Goal: Submit feedback/report problem: Submit feedback/report problem

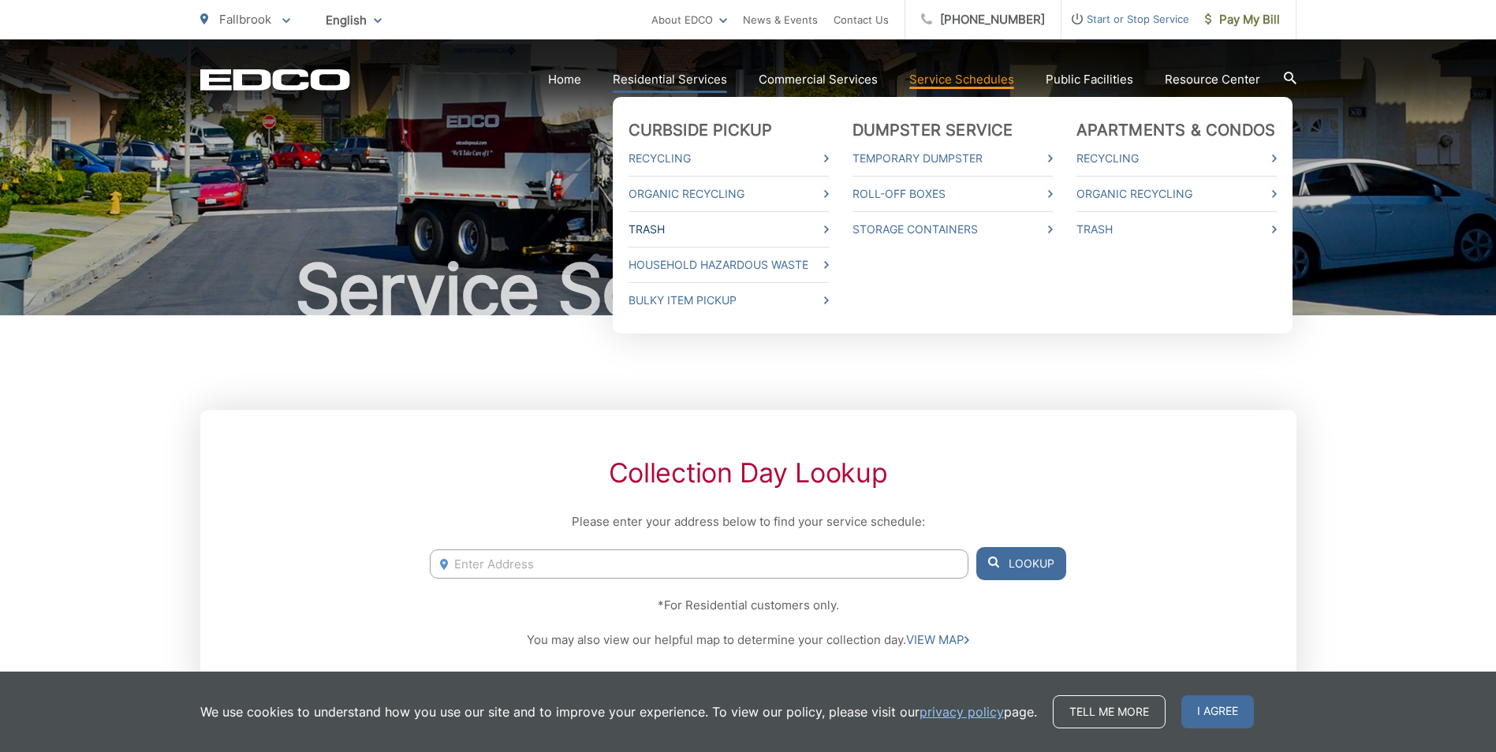
click at [803, 236] on link "Trash" at bounding box center [728, 229] width 200 height 19
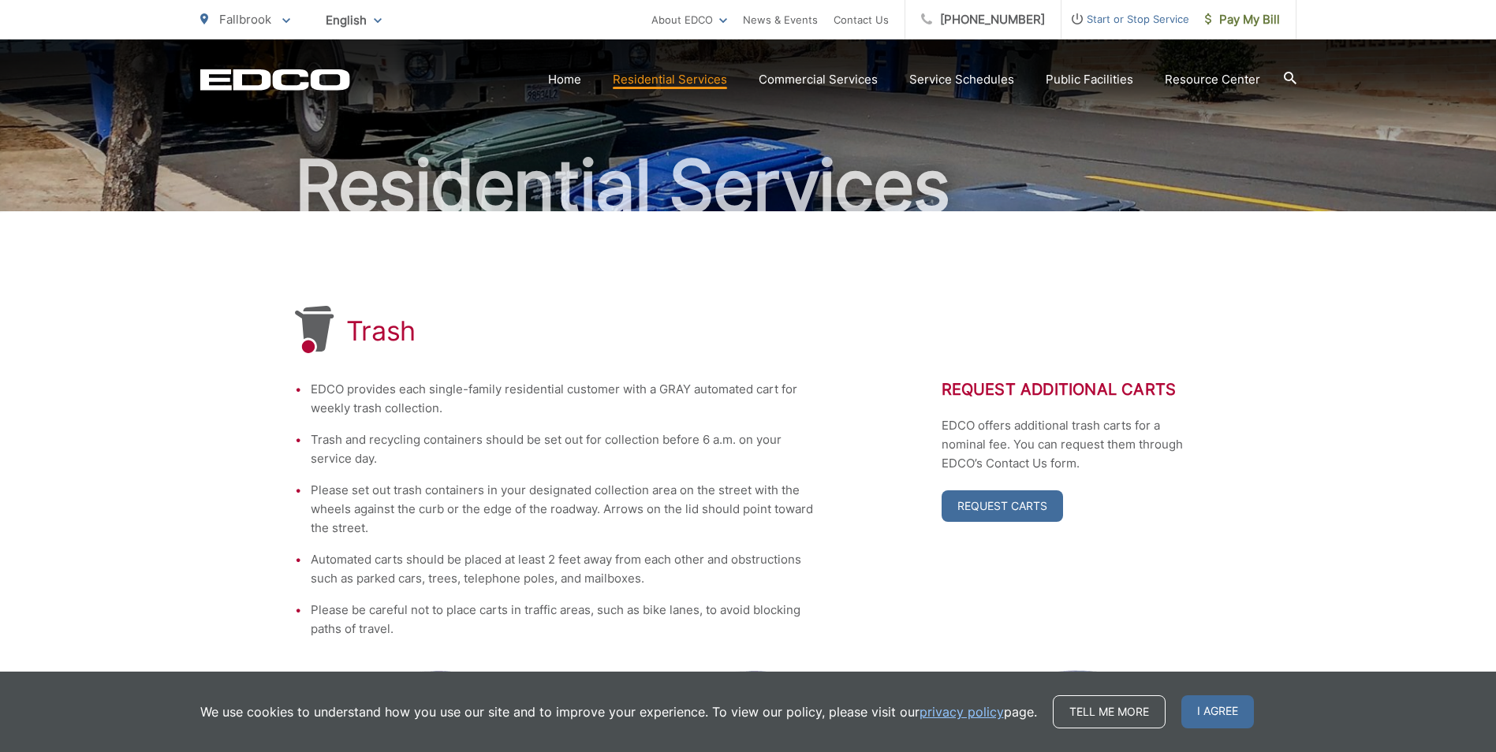
scroll to position [143, 0]
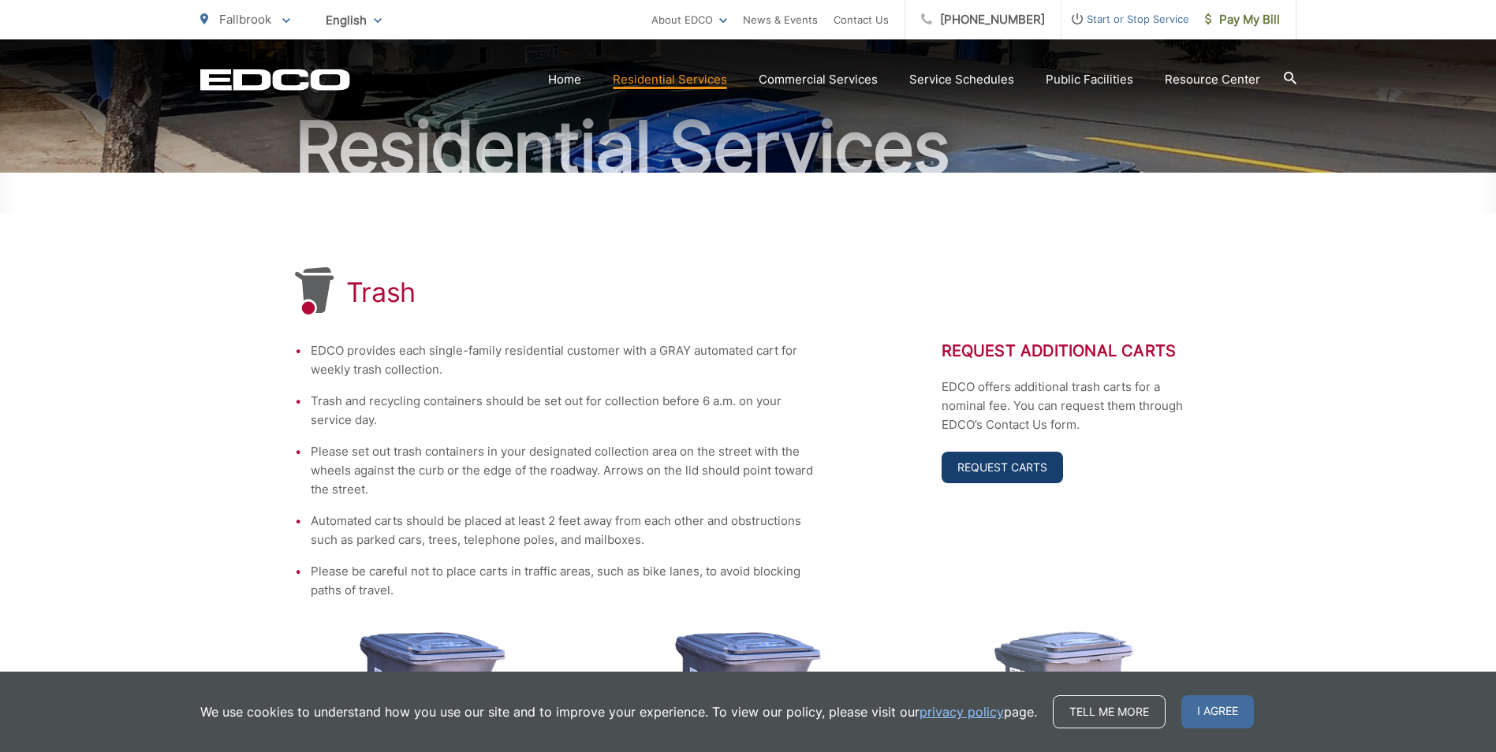
click at [1001, 468] on link "Request Carts" at bounding box center [1001, 468] width 121 height 32
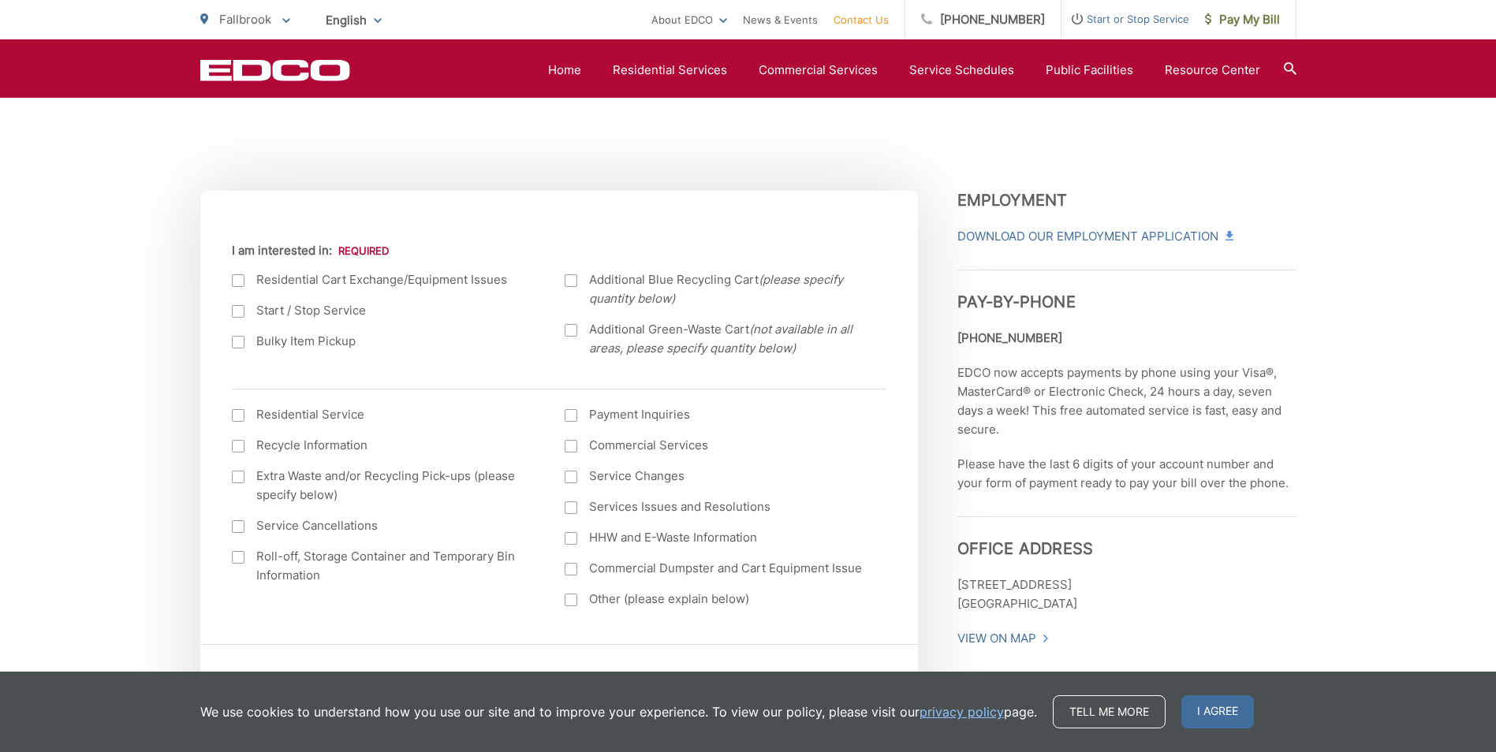
scroll to position [473, 0]
click at [243, 278] on div at bounding box center [238, 279] width 13 height 13
click at [0, 0] on input "I am interested in:" at bounding box center [0, 0] width 0 height 0
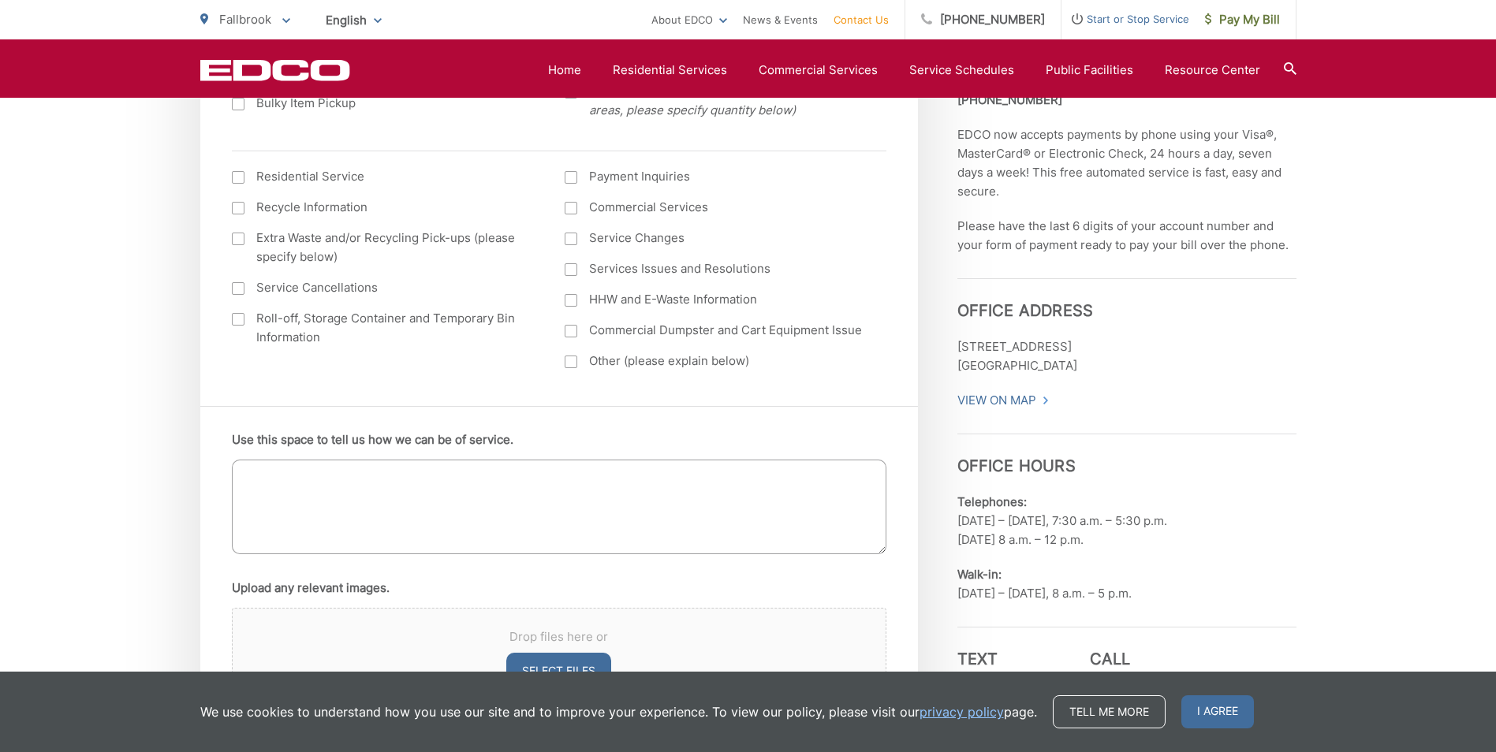
scroll to position [631, 0]
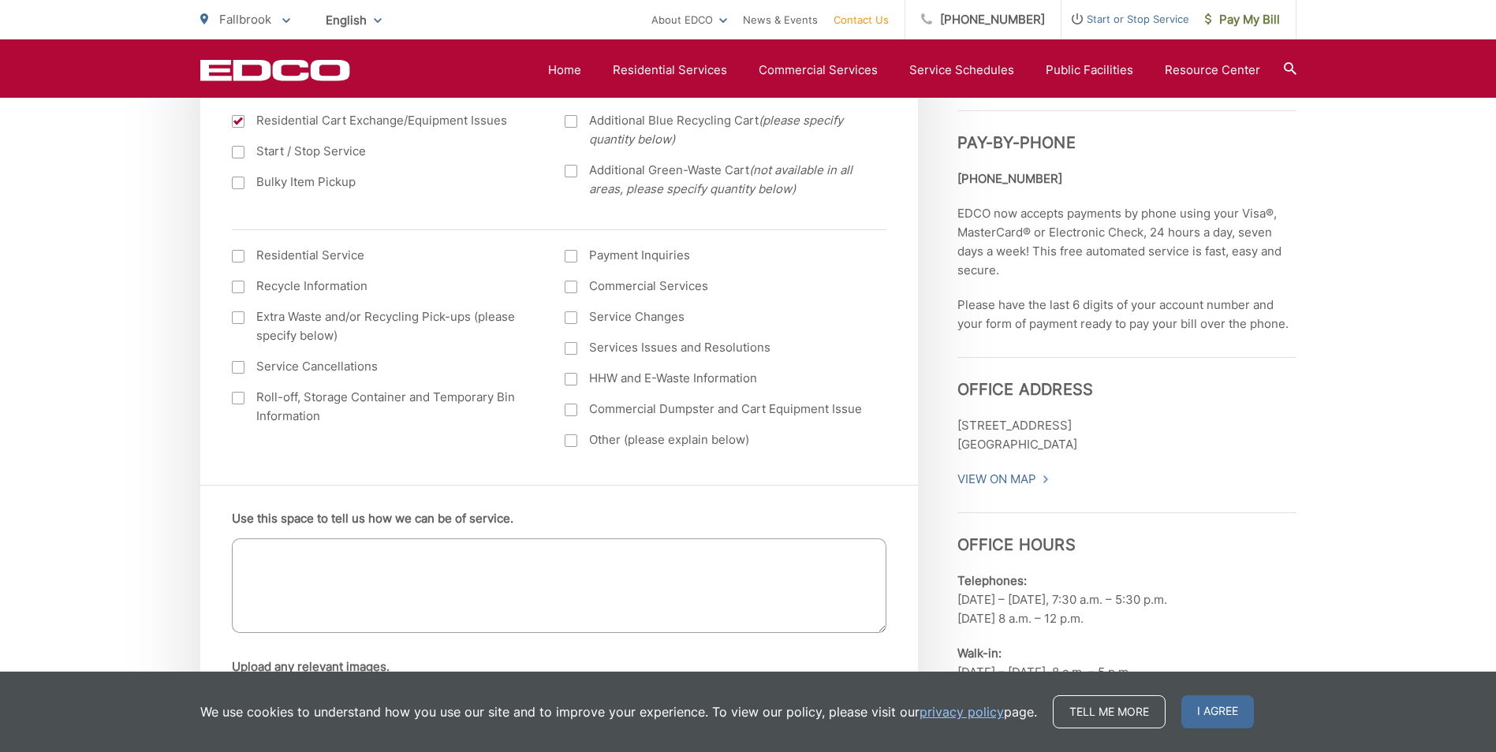
click at [239, 262] on div at bounding box center [238, 256] width 13 height 13
click at [0, 0] on input "I am interested in: (continued) *" at bounding box center [0, 0] width 0 height 0
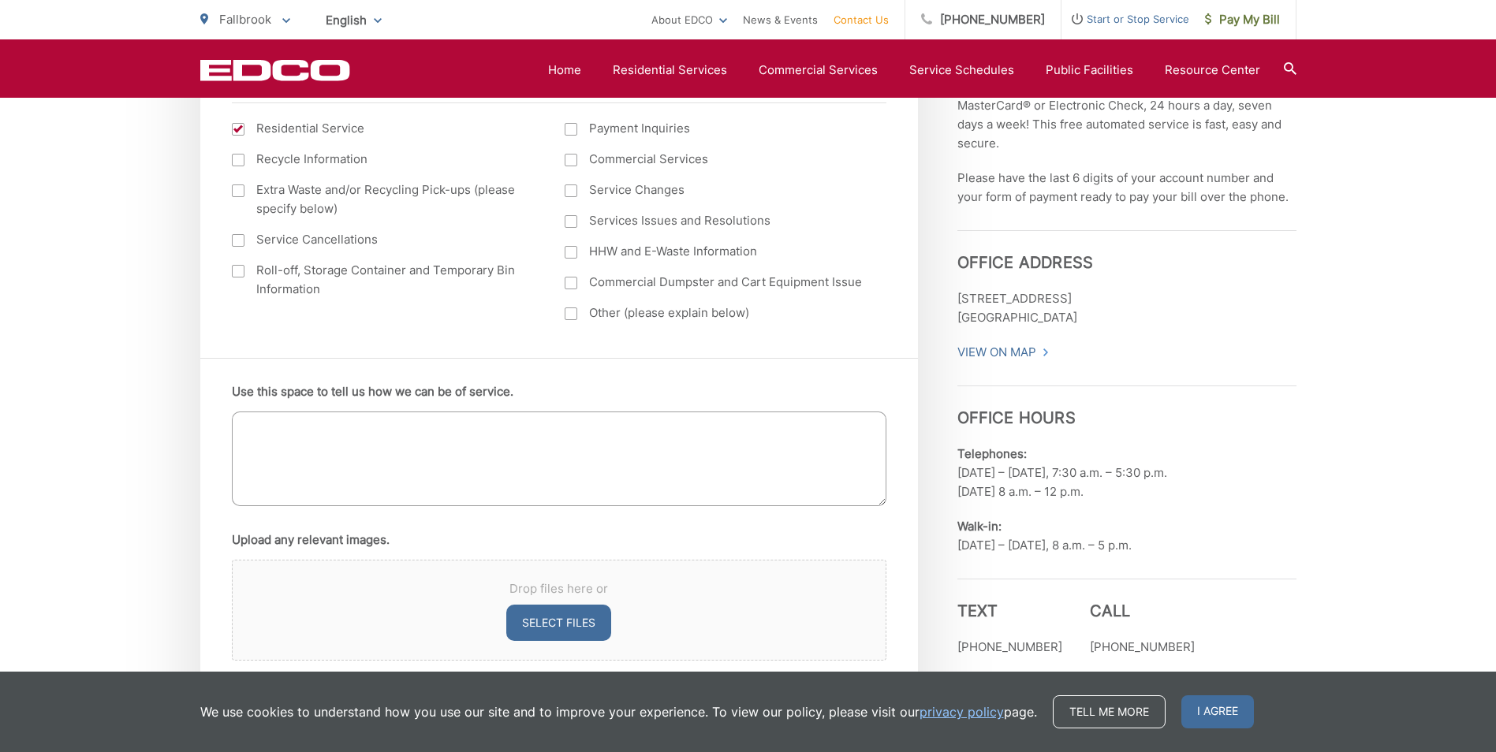
scroll to position [788, 0]
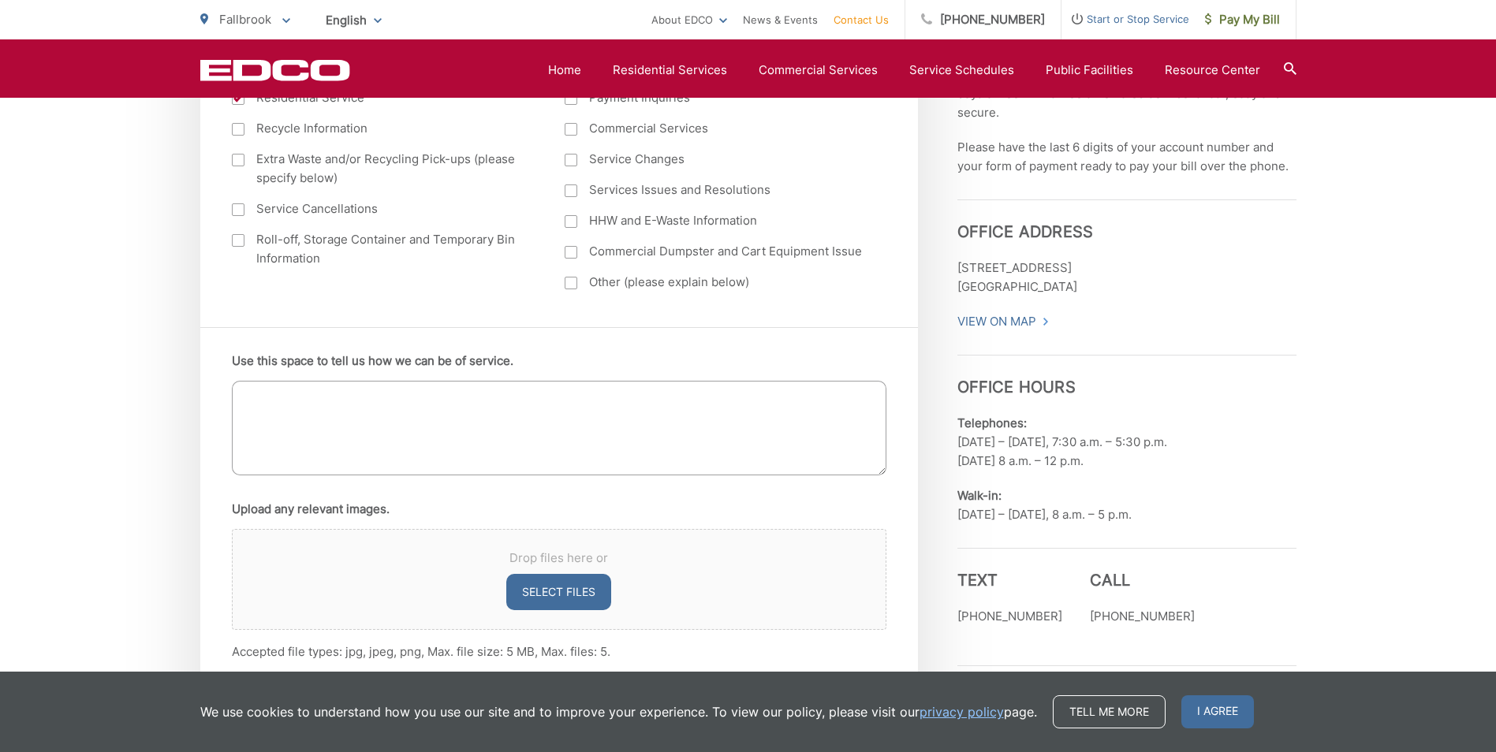
click at [288, 403] on textarea "Use this space to tell us how we can be of service." at bounding box center [559, 428] width 654 height 95
type textarea "One of my green waste bins lid has broken off"
drag, startPoint x: 408, startPoint y: 396, endPoint x: 559, endPoint y: 349, distance: 158.4
click at [559, 349] on div "Use this space to tell us how we can be of service. One of my green waste bins …" at bounding box center [558, 506] width 717 height 358
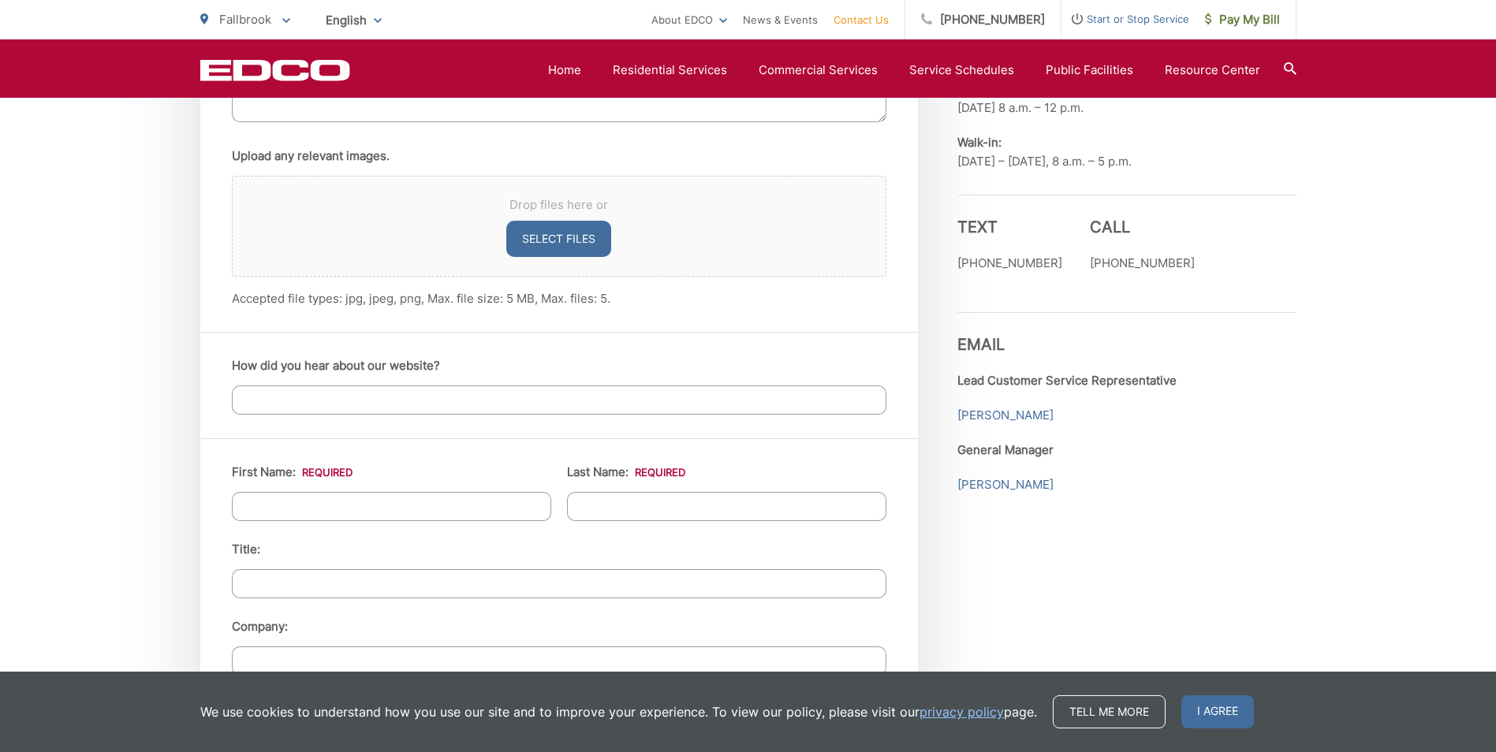
scroll to position [1104, 0]
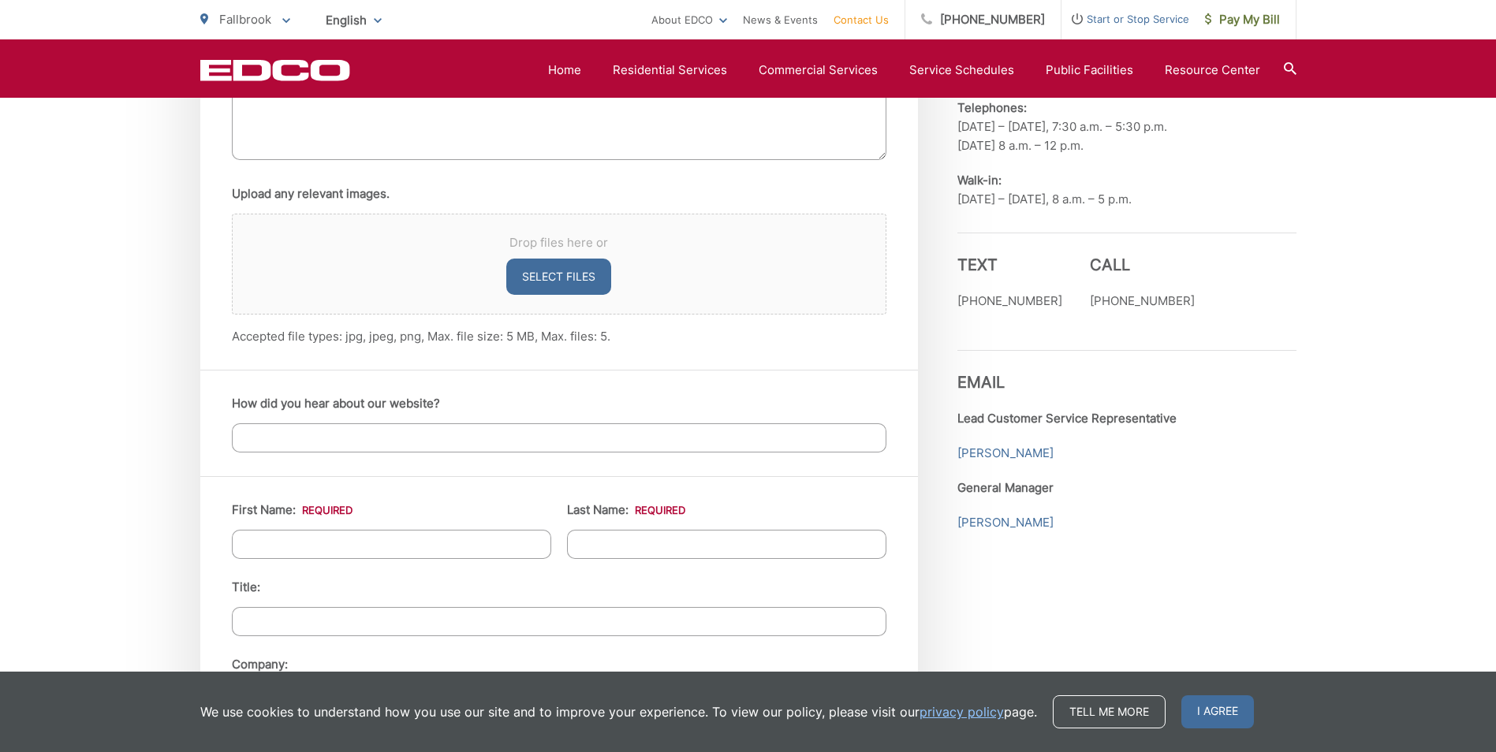
click at [398, 442] on input "How did you hear about our website?" at bounding box center [559, 437] width 654 height 29
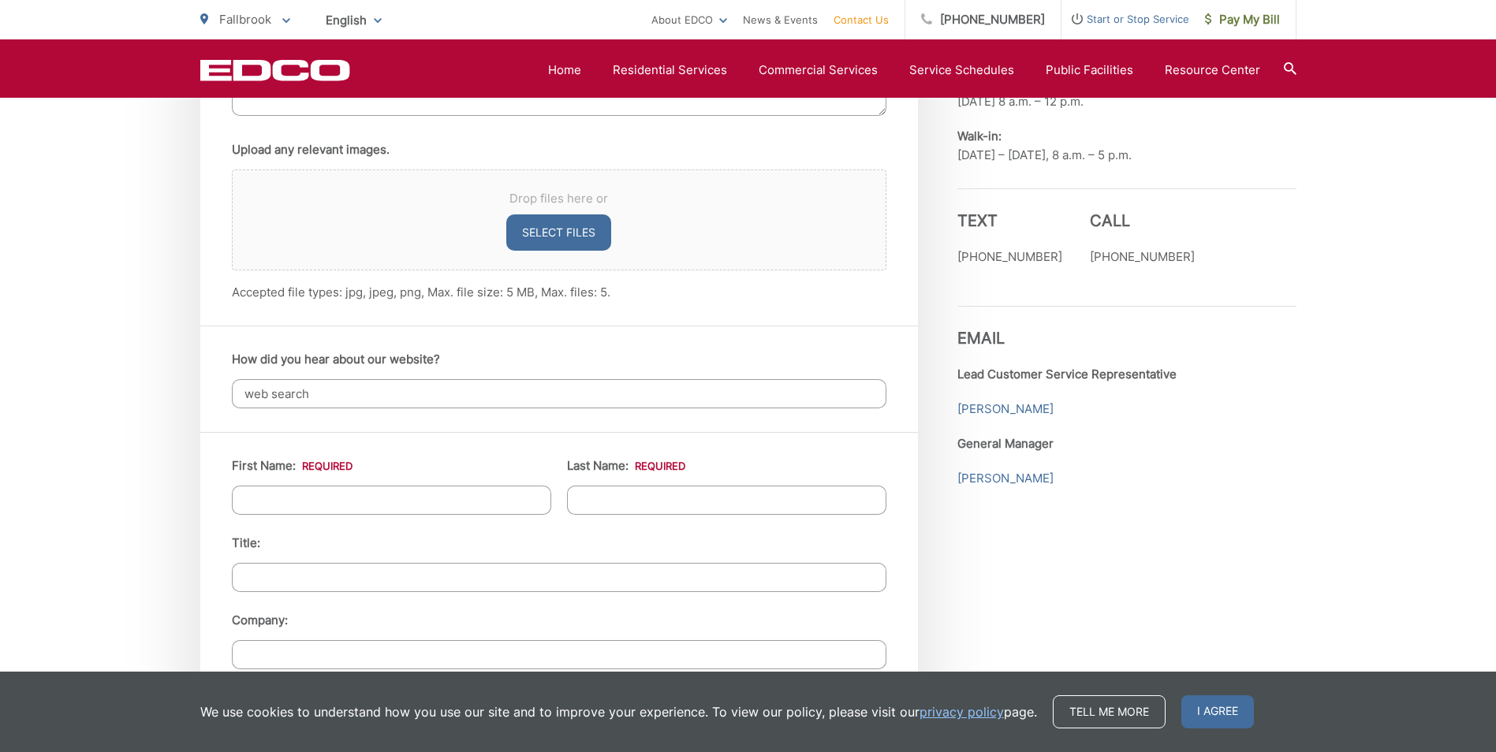
scroll to position [1340, 0]
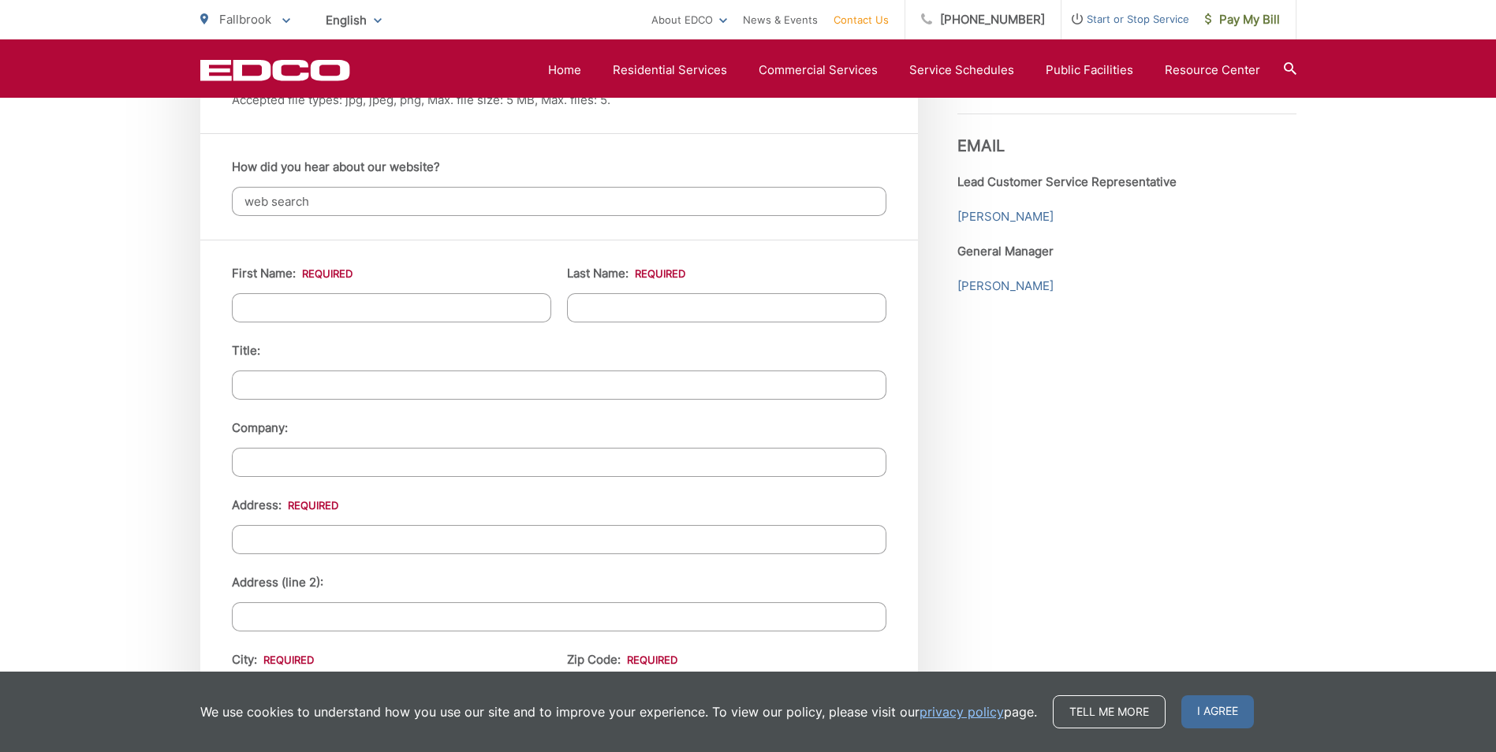
type input "web search"
click at [308, 299] on input "First Name: *" at bounding box center [391, 307] width 319 height 29
type input "Robert"
type input "Goodwin"
type input "276667411"
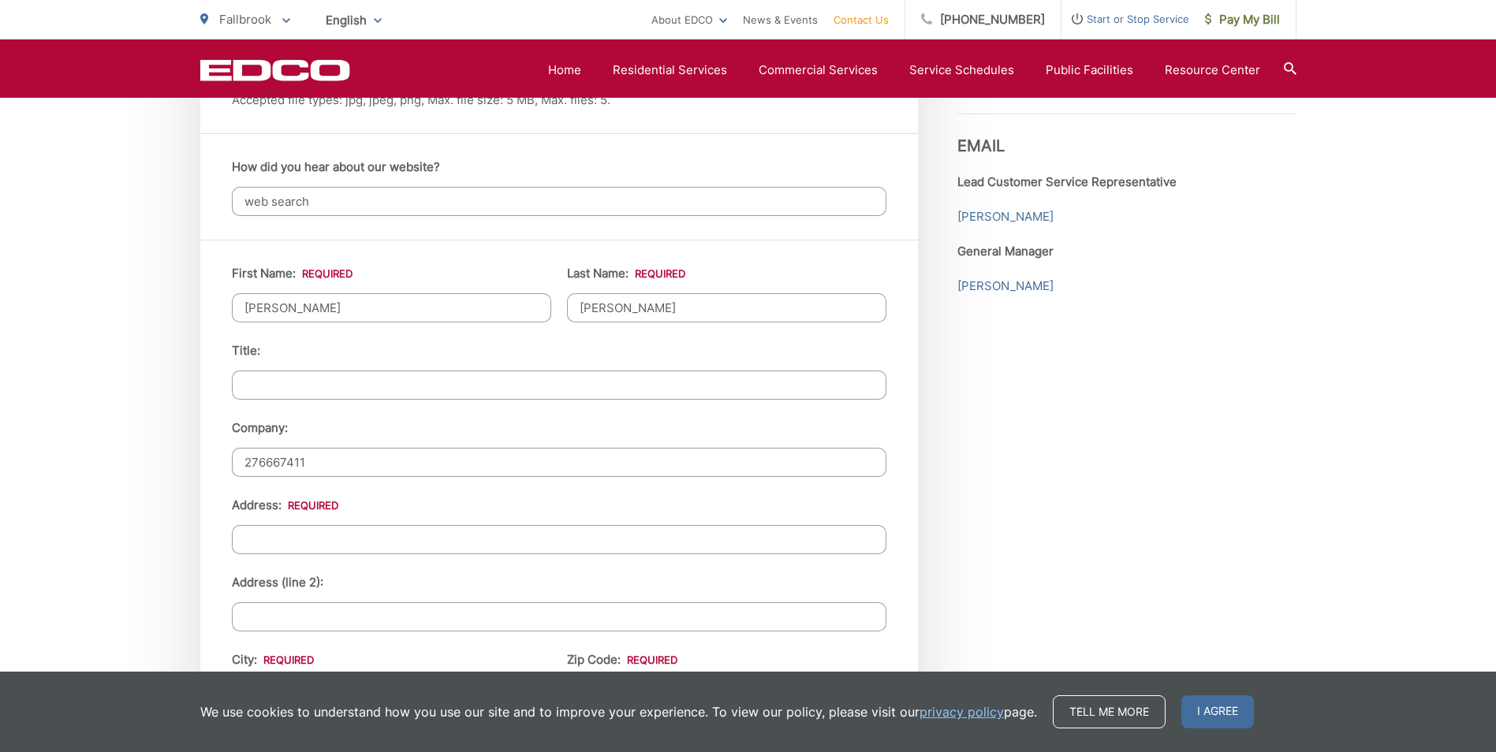
type input "332 William Pettinger Pl"
type input "Fallbrook"
type input "92028"
type input "7573193294"
type input "b1gdwg@yahoo.com"
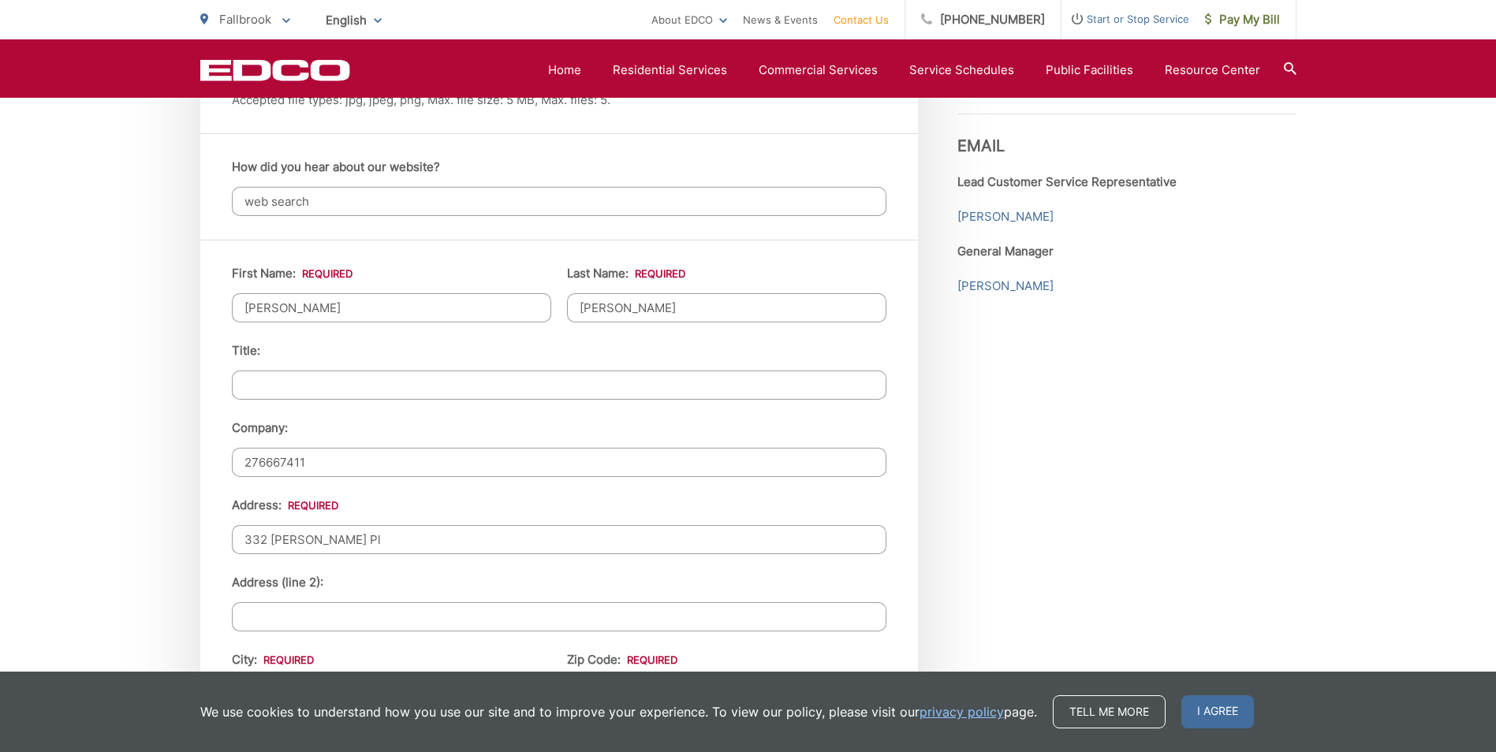
type input "b1gdwg@yahoo.com"
type input "(757) 319-3294"
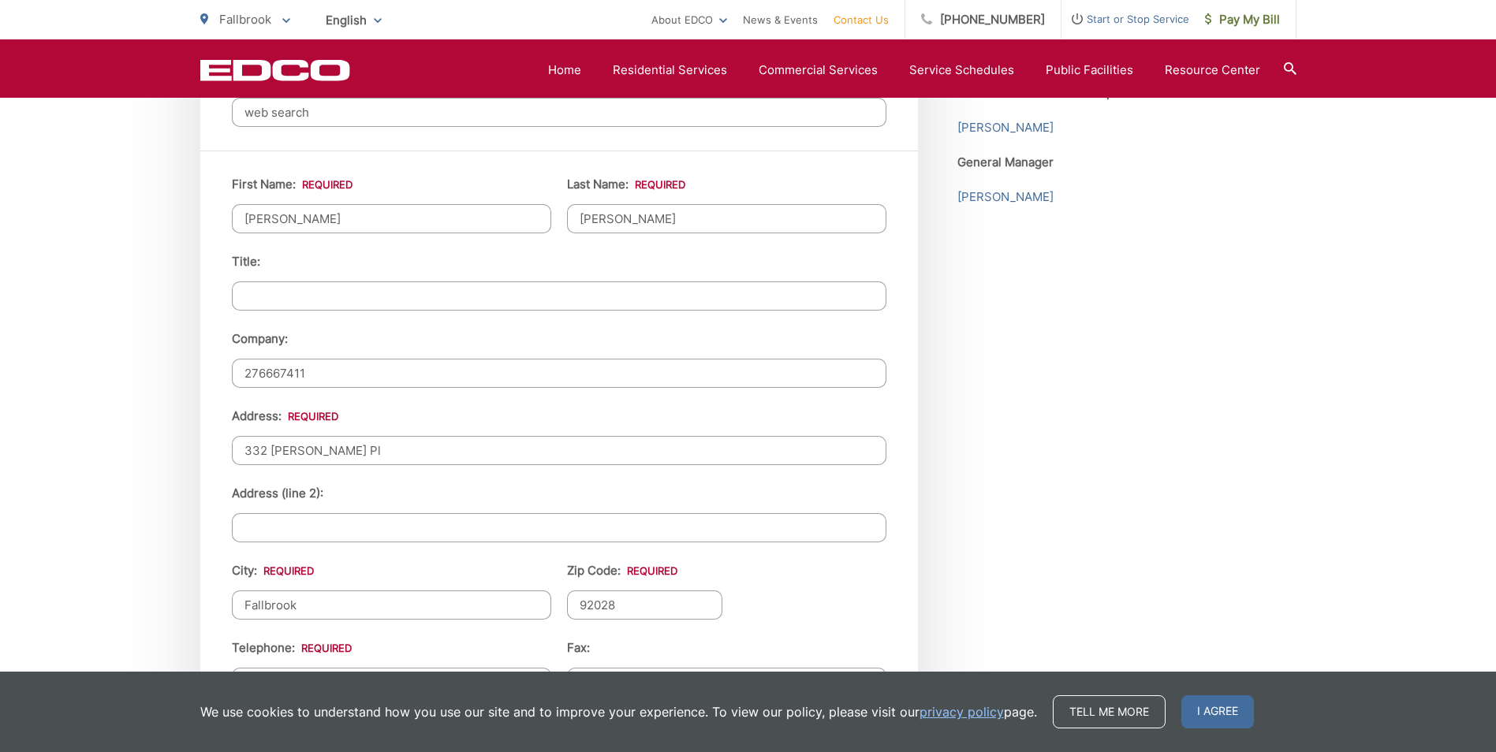
scroll to position [1498, 0]
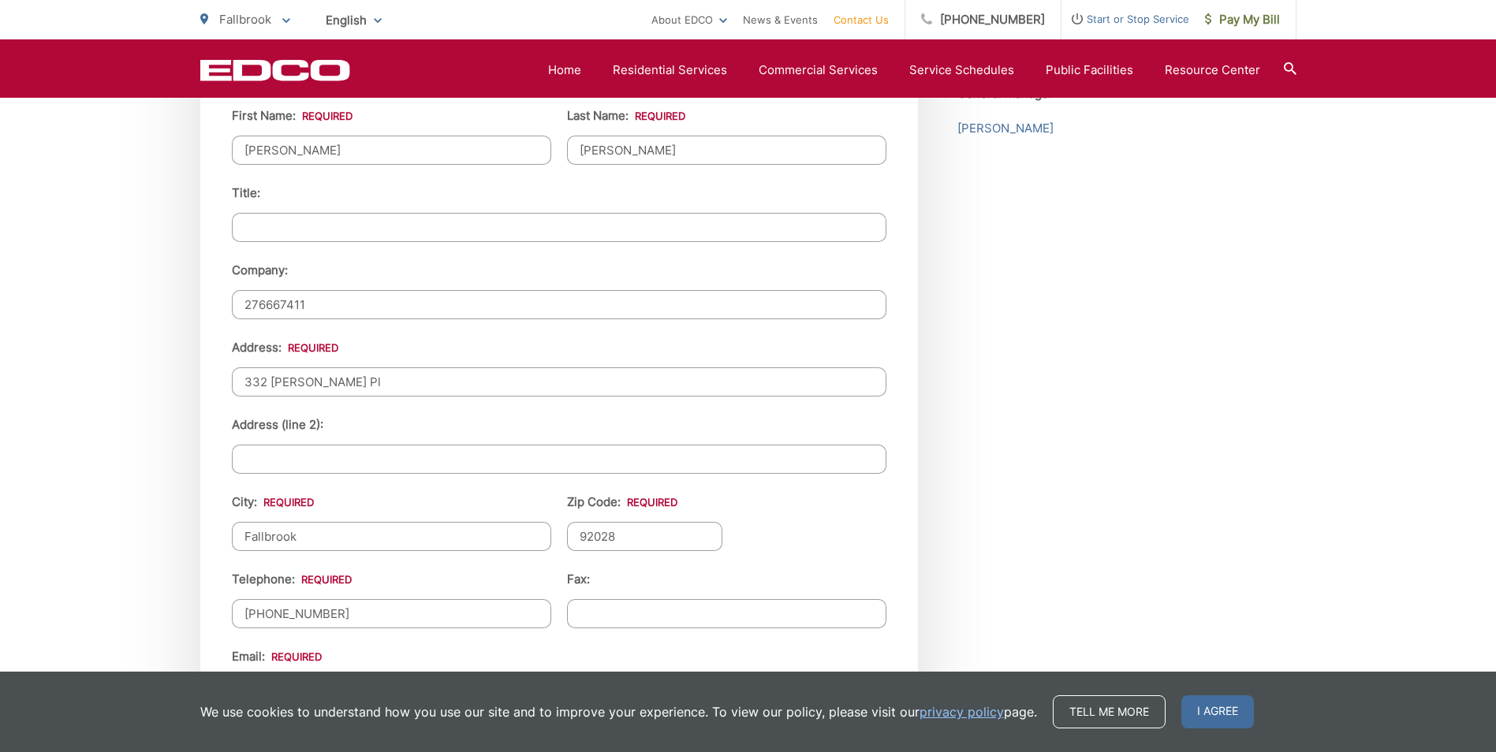
drag, startPoint x: 317, startPoint y: 305, endPoint x: 195, endPoint y: 312, distance: 122.4
click at [203, 320] on div "First Name: * Robert Last Name: * Goodwin Title: Company: 276667411 Address: * …" at bounding box center [558, 478] width 717 height 792
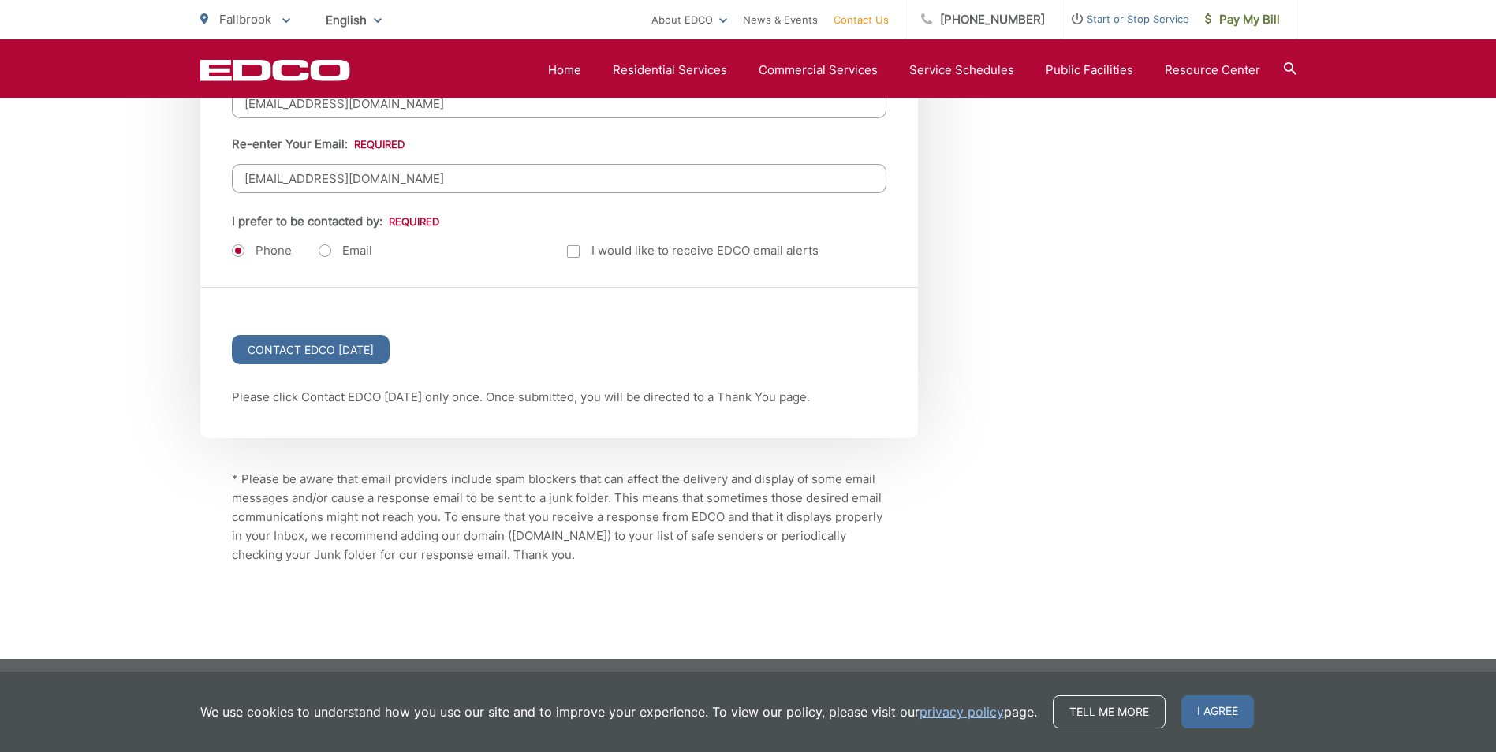
scroll to position [2090, 0]
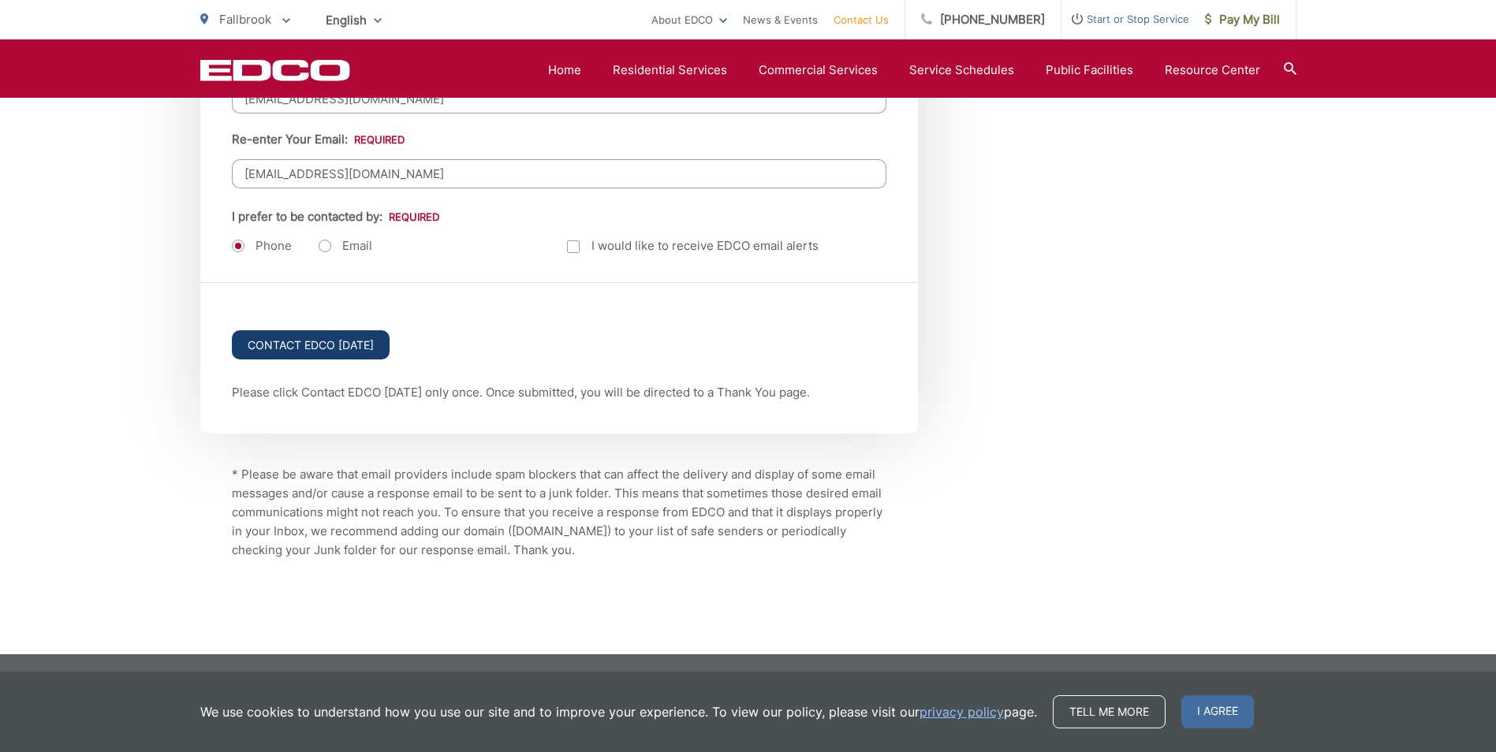
type textarea "One of my green waste bins lids has broken off"
click at [338, 337] on input "Contact EDCO Today" at bounding box center [311, 344] width 158 height 29
